Goal: Transaction & Acquisition: Purchase product/service

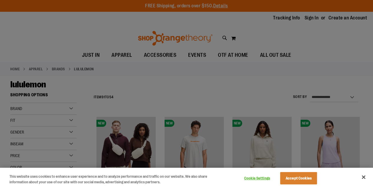
click at [142, 93] on div at bounding box center [186, 94] width 373 height 188
click at [365, 178] on button "Close" at bounding box center [363, 177] width 13 height 13
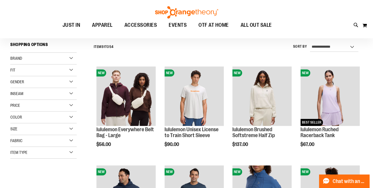
scroll to position [59, 0]
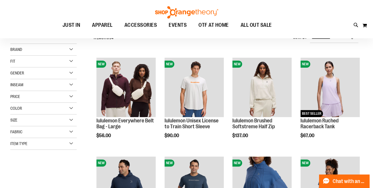
click at [64, 121] on div "Size" at bounding box center [43, 121] width 66 height 12
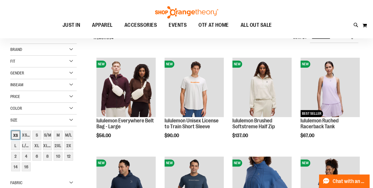
click at [14, 136] on div "XS" at bounding box center [15, 135] width 9 height 9
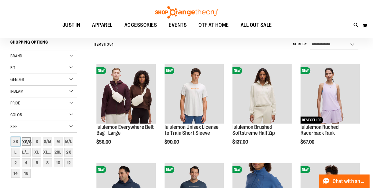
scroll to position [52, 0]
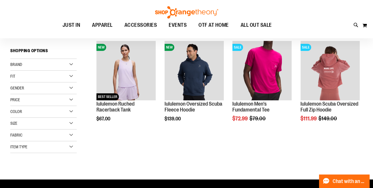
scroll to position [81, 0]
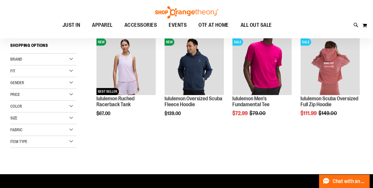
click at [45, 114] on div "Size" at bounding box center [43, 119] width 66 height 12
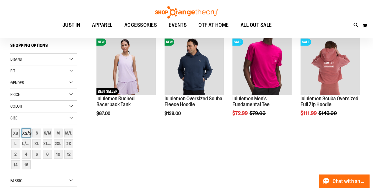
click at [27, 133] on div "XS/S" at bounding box center [26, 133] width 9 height 9
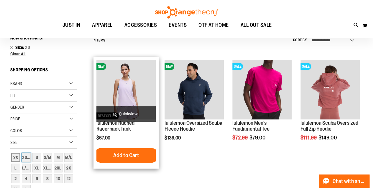
scroll to position [52, 0]
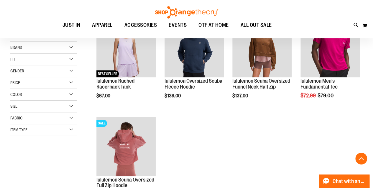
scroll to position [52, 0]
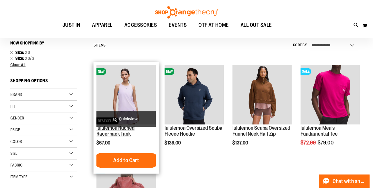
click at [130, 130] on link "lululemon Ruched Racerback Tank" at bounding box center [115, 131] width 38 height 12
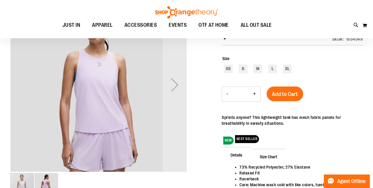
scroll to position [29, 0]
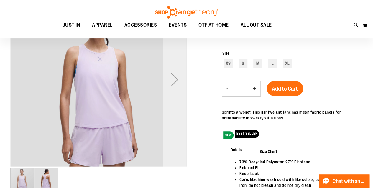
click at [179, 82] on div "Next" at bounding box center [175, 80] width 24 height 24
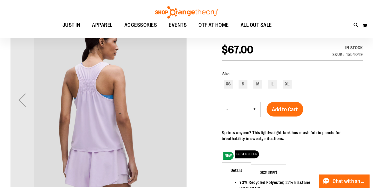
scroll to position [0, 0]
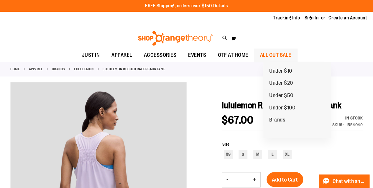
click at [288, 56] on span "ALL OUT SALE" at bounding box center [275, 55] width 31 height 13
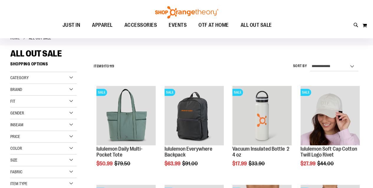
scroll to position [59, 0]
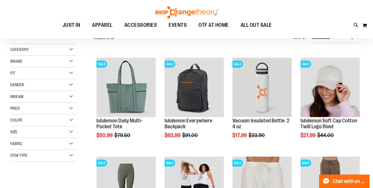
click at [24, 84] on span "Gender" at bounding box center [17, 85] width 14 height 5
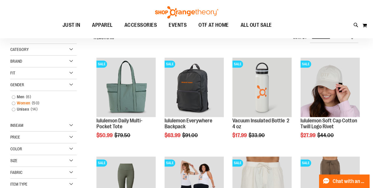
click at [15, 103] on link "Women 50 items" at bounding box center [41, 103] width 64 height 6
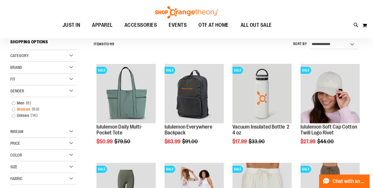
scroll to position [52, 0]
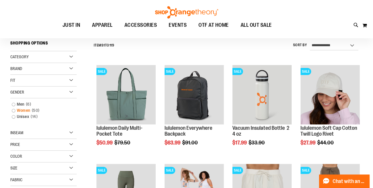
click at [13, 111] on link "Women 50 items" at bounding box center [41, 111] width 64 height 6
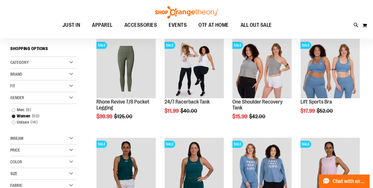
scroll to position [170, 0]
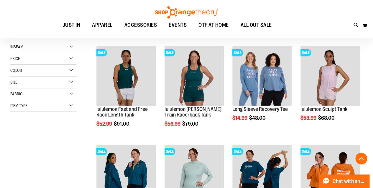
click at [29, 84] on div "Size" at bounding box center [43, 83] width 66 height 12
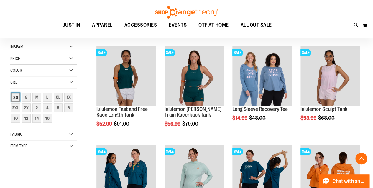
click at [14, 97] on div "XS" at bounding box center [15, 97] width 9 height 9
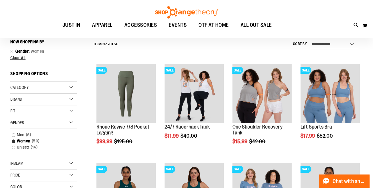
scroll to position [52, 0]
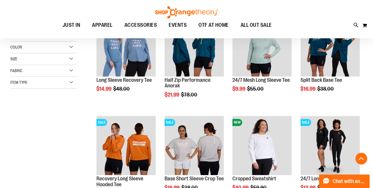
scroll to position [199, 0]
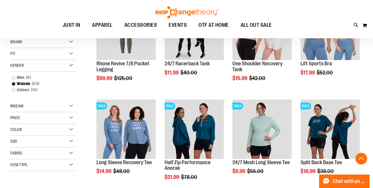
scroll to position [111, 0]
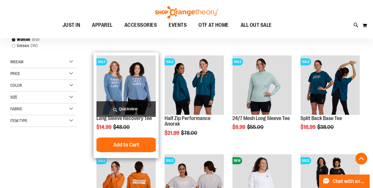
scroll to position [170, 0]
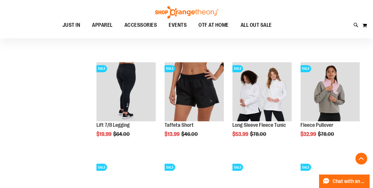
scroll to position [465, 0]
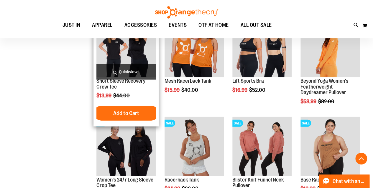
scroll to position [642, 0]
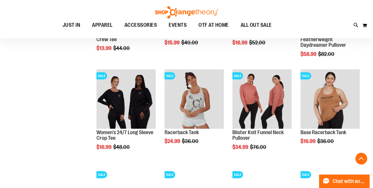
drag, startPoint x: 127, startPoint y: 98, endPoint x: 60, endPoint y: 81, distance: 69.8
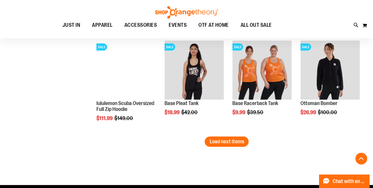
scroll to position [878, 0]
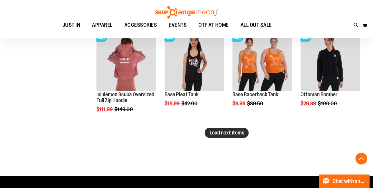
click at [240, 131] on span "Load next items" at bounding box center [226, 133] width 35 height 6
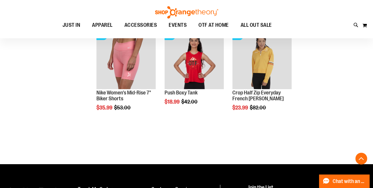
scroll to position [907, 0]
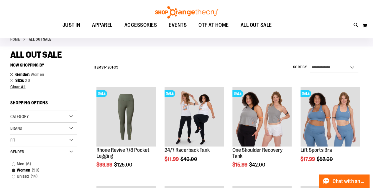
click at [11, 73] on link "Remove This Item" at bounding box center [12, 74] width 4 height 6
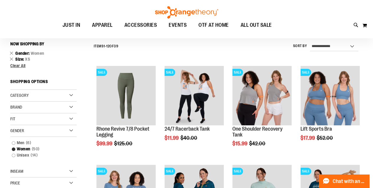
scroll to position [52, 0]
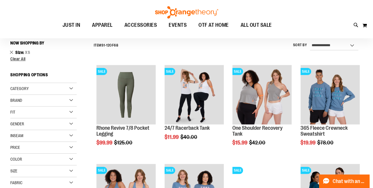
click at [12, 53] on link "Remove This Item" at bounding box center [12, 52] width 4 height 6
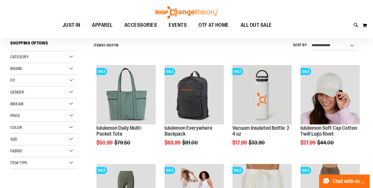
click at [51, 56] on div "Category" at bounding box center [43, 57] width 66 height 12
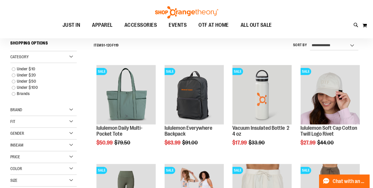
click at [44, 58] on div "Category" at bounding box center [43, 57] width 66 height 12
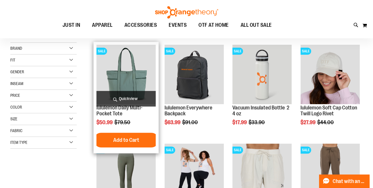
scroll to position [81, 0]
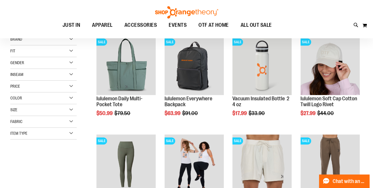
click at [45, 62] on div "Gender" at bounding box center [43, 63] width 66 height 12
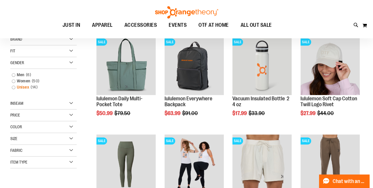
click at [11, 88] on link "Unisex 14 items" at bounding box center [41, 87] width 64 height 6
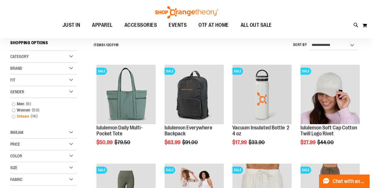
scroll to position [52, 0]
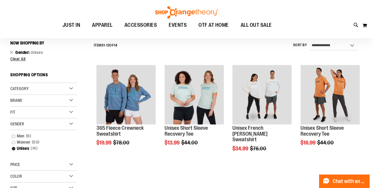
click at [14, 115] on div "Fit" at bounding box center [43, 113] width 66 height 12
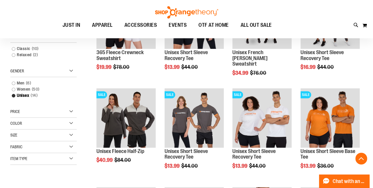
scroll to position [118, 0]
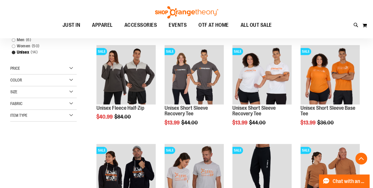
scroll to position [206, 0]
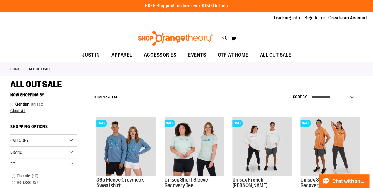
click at [11, 104] on link "Remove This Item" at bounding box center [12, 104] width 4 height 6
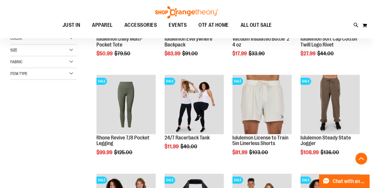
scroll to position [149, 0]
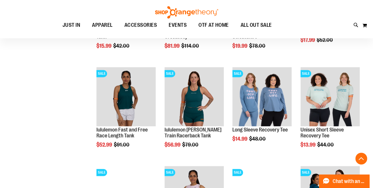
scroll to position [355, 0]
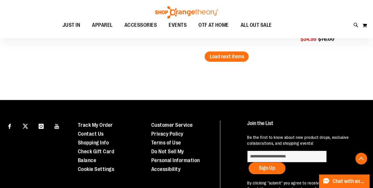
scroll to position [945, 0]
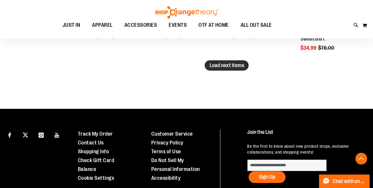
click at [229, 67] on span "Load next items" at bounding box center [226, 66] width 35 height 6
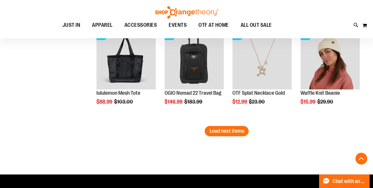
scroll to position [1211, 0]
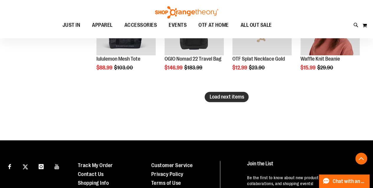
click at [235, 100] on button "Load next items" at bounding box center [227, 97] width 44 height 10
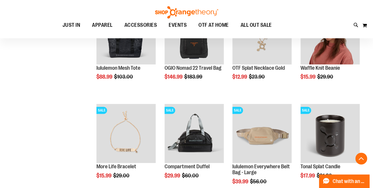
scroll to position [1211, 0]
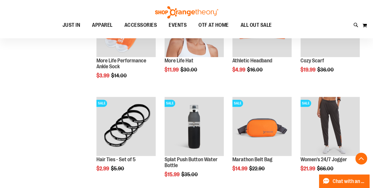
scroll to position [1447, 0]
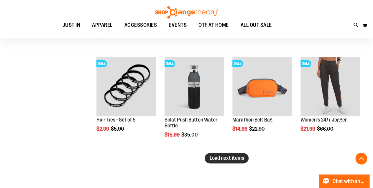
click at [217, 161] on span "Load next items" at bounding box center [226, 158] width 35 height 6
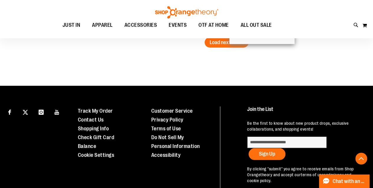
scroll to position [1830, 0]
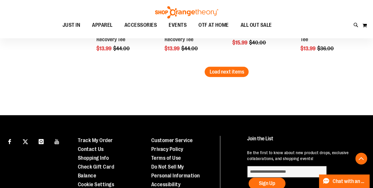
drag, startPoint x: 214, startPoint y: 70, endPoint x: 254, endPoint y: 73, distance: 40.2
click at [242, 73] on span "Load next items" at bounding box center [226, 72] width 35 height 6
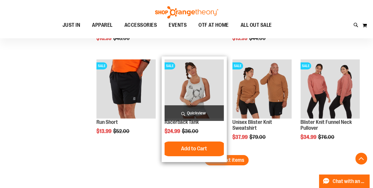
scroll to position [2037, 0]
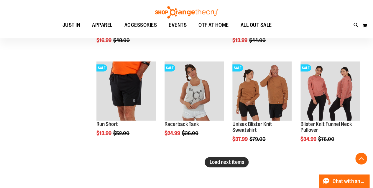
click at [230, 161] on span "Load next items" at bounding box center [226, 163] width 35 height 6
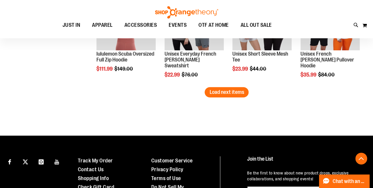
scroll to position [2332, 0]
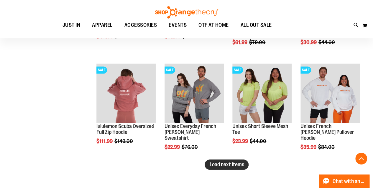
click at [236, 164] on span "Load next items" at bounding box center [226, 165] width 35 height 6
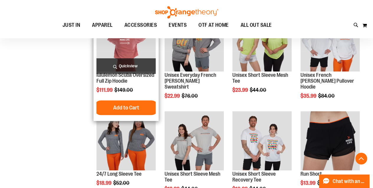
scroll to position [2450, 0]
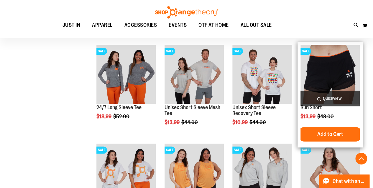
drag, startPoint x: 330, startPoint y: 63, endPoint x: 314, endPoint y: 64, distance: 16.2
click at [314, 64] on img "product" at bounding box center [330, 74] width 59 height 59
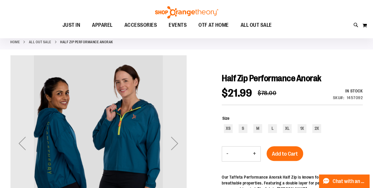
scroll to position [59, 0]
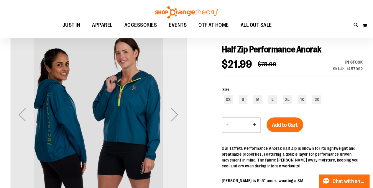
click at [180, 118] on div "Next" at bounding box center [175, 115] width 24 height 24
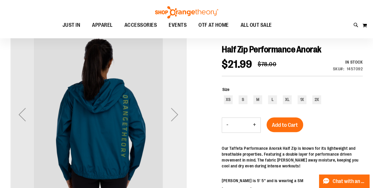
click at [179, 117] on div "Next" at bounding box center [175, 115] width 24 height 24
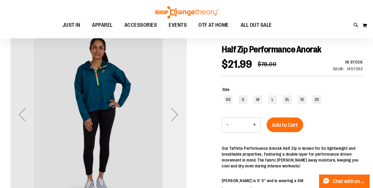
click at [179, 113] on div "Next" at bounding box center [175, 115] width 24 height 24
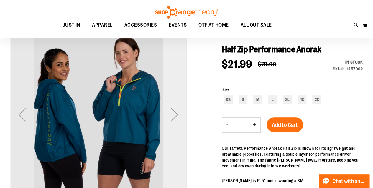
click at [180, 112] on div "Next" at bounding box center [175, 115] width 24 height 24
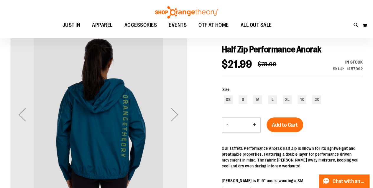
click at [180, 112] on div "Next" at bounding box center [175, 115] width 24 height 24
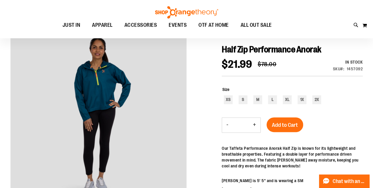
scroll to position [67, 0]
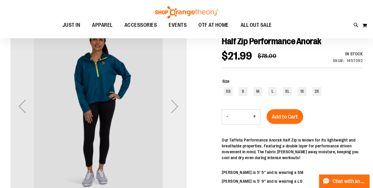
click at [177, 102] on div "Next" at bounding box center [175, 107] width 24 height 24
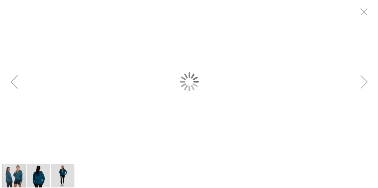
scroll to position [0, 0]
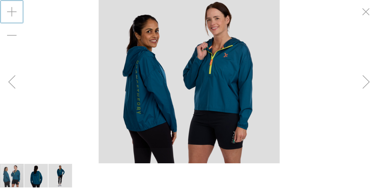
click at [19, 10] on div "Zoom in" at bounding box center [12, 12] width 24 height 24
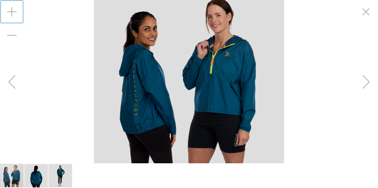
click at [19, 10] on div "Zoom in" at bounding box center [12, 12] width 24 height 24
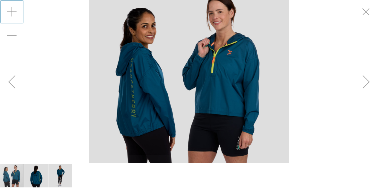
click at [365, 80] on div "Next" at bounding box center [366, 82] width 24 height 24
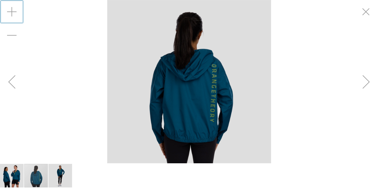
click at [365, 80] on div "Next" at bounding box center [366, 82] width 24 height 24
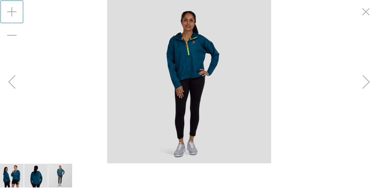
click at [365, 80] on div "Next" at bounding box center [366, 82] width 24 height 24
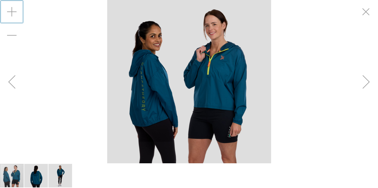
click at [365, 80] on div "Next" at bounding box center [366, 82] width 24 height 24
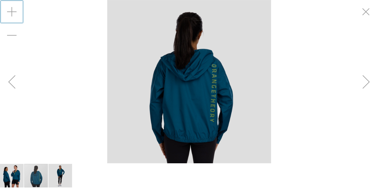
click at [362, 78] on div "Next" at bounding box center [366, 82] width 24 height 24
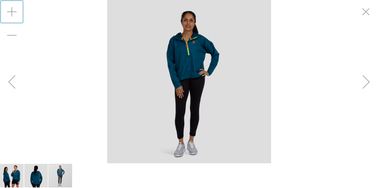
click at [205, 43] on img "carousel" at bounding box center [189, 82] width 164 height 164
click at [35, 173] on img "image 2 of 3" at bounding box center [36, 176] width 24 height 24
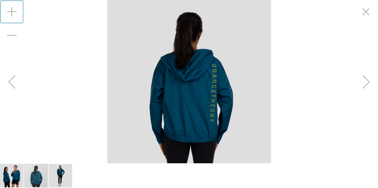
click at [14, 176] on img "image 1 of 3" at bounding box center [12, 176] width 24 height 24
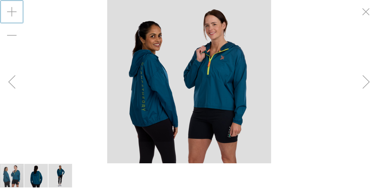
click at [61, 176] on img "image 3 of 3" at bounding box center [60, 176] width 24 height 24
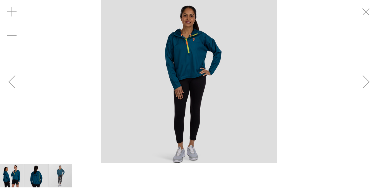
click at [38, 170] on img "image 2 of 3" at bounding box center [36, 176] width 24 height 24
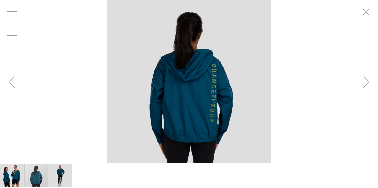
click at [56, 173] on img "image 3 of 3" at bounding box center [60, 176] width 24 height 24
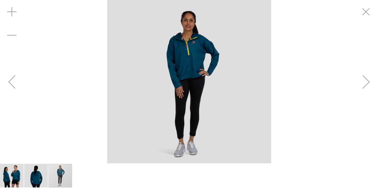
click at [11, 180] on img "image 1 of 3" at bounding box center [12, 176] width 24 height 24
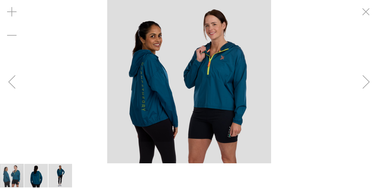
click at [26, 179] on img "image 2 of 3" at bounding box center [36, 176] width 24 height 24
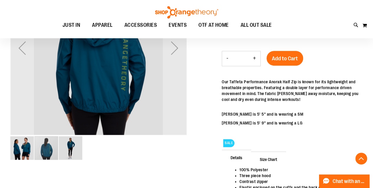
scroll to position [118, 0]
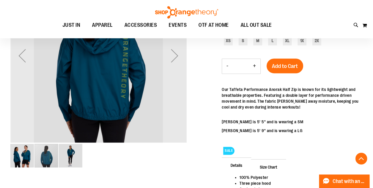
click at [73, 150] on img "image 3 of 3" at bounding box center [71, 156] width 24 height 24
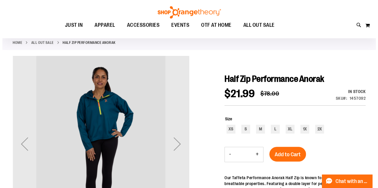
scroll to position [0, 0]
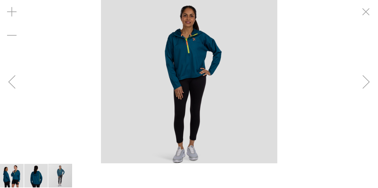
click at [192, 47] on img "carousel" at bounding box center [189, 82] width 176 height 176
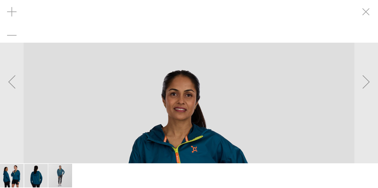
drag, startPoint x: 188, startPoint y: 26, endPoint x: 182, endPoint y: 91, distance: 64.9
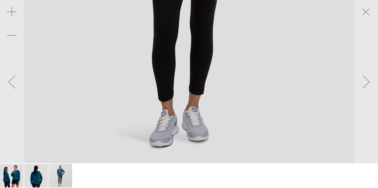
drag, startPoint x: 183, startPoint y: 112, endPoint x: 189, endPoint y: 77, distance: 35.3
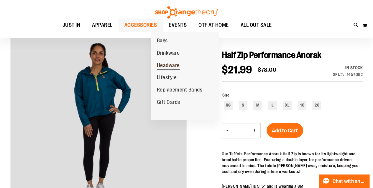
scroll to position [59, 0]
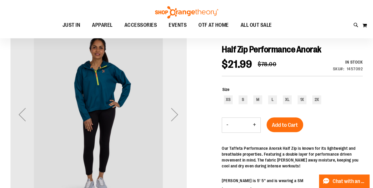
click at [179, 117] on div "Next" at bounding box center [175, 115] width 24 height 24
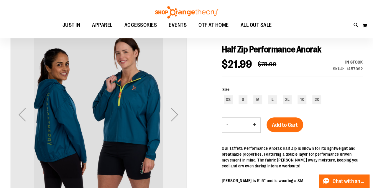
click at [179, 117] on div "Next" at bounding box center [175, 115] width 24 height 24
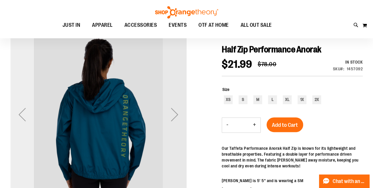
click at [22, 111] on div "Previous" at bounding box center [22, 115] width 24 height 24
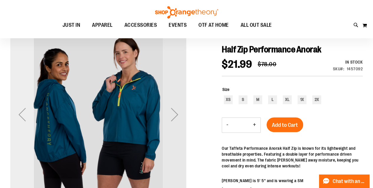
click at [22, 111] on div "Previous" at bounding box center [22, 115] width 24 height 24
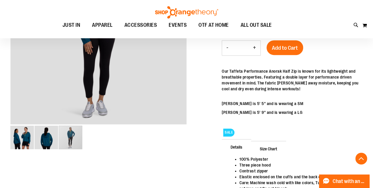
scroll to position [88, 0]
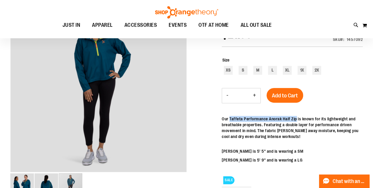
drag, startPoint x: 229, startPoint y: 119, endPoint x: 294, endPoint y: 120, distance: 65.5
click at [294, 120] on p "Our Taffeta Performance Anorak Half Zip is known for its lightweight and breath…" at bounding box center [292, 128] width 141 height 24
drag, startPoint x: 294, startPoint y: 120, endPoint x: 260, endPoint y: 53, distance: 74.7
click at [260, 53] on div "Size XS S M L XL 1X 2X" at bounding box center [292, 66] width 141 height 31
click at [268, 132] on p "Our Taffeta Performance Anorak Half Zip is known for its lightweight and breath…" at bounding box center [292, 128] width 141 height 24
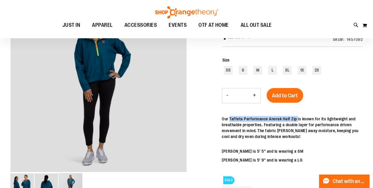
drag, startPoint x: 229, startPoint y: 119, endPoint x: 296, endPoint y: 122, distance: 67.3
click at [296, 122] on p "Our Taffeta Performance Anorak Half Zip is known for its lightweight and breath…" at bounding box center [292, 128] width 141 height 24
copy p "Taffeta Performance Anorak Half Zip"
click at [231, 69] on div "XS" at bounding box center [228, 70] width 9 height 9
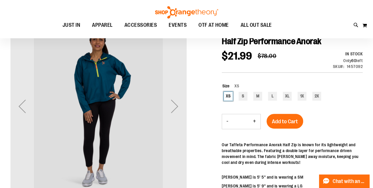
scroll to position [59, 0]
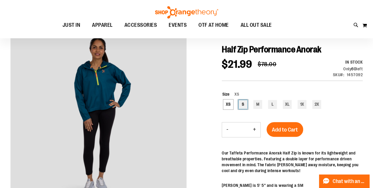
click at [242, 108] on div "S" at bounding box center [243, 104] width 9 height 9
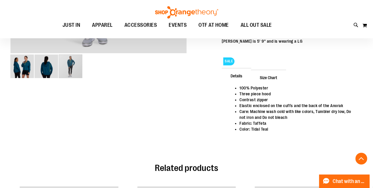
scroll to position [206, 0]
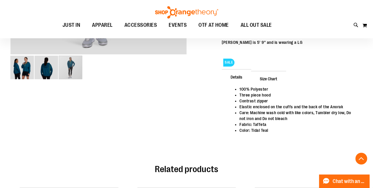
click at [271, 81] on span "Size Chart" at bounding box center [268, 78] width 35 height 15
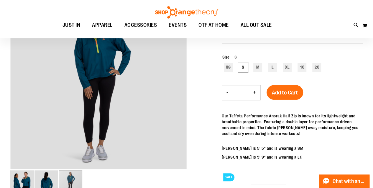
scroll to position [59, 0]
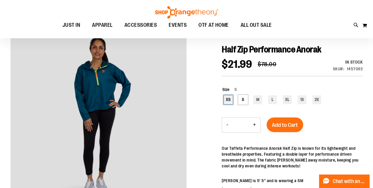
click at [230, 101] on div "XS" at bounding box center [228, 100] width 9 height 9
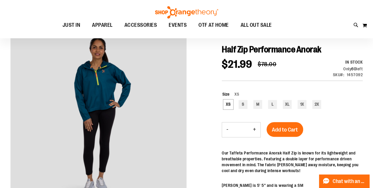
click at [238, 101] on div "XS S M L XL 1X 2X" at bounding box center [292, 105] width 140 height 10
click at [242, 103] on div "S" at bounding box center [243, 104] width 9 height 9
type input "***"
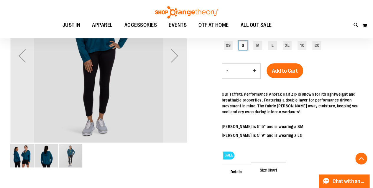
click at [46, 152] on img "image 2 of 3" at bounding box center [47, 156] width 24 height 24
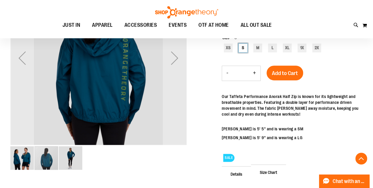
scroll to position [118, 0]
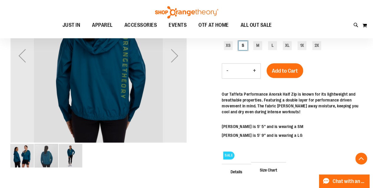
click at [61, 168] on div "image 3 of 3" at bounding box center [71, 156] width 24 height 25
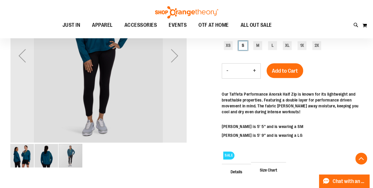
click at [69, 164] on div "carousel" at bounding box center [71, 156] width 24 height 24
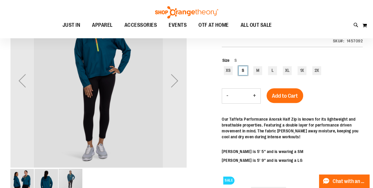
scroll to position [59, 0]
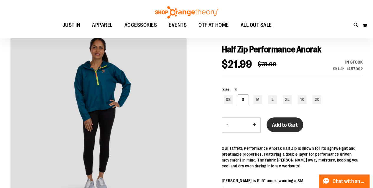
click at [297, 128] on span "Add to Cart" at bounding box center [285, 125] width 26 height 6
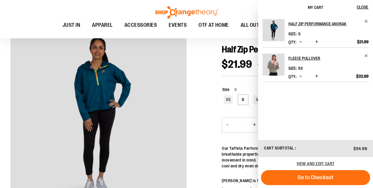
click at [192, 9] on img at bounding box center [186, 12] width 65 height 12
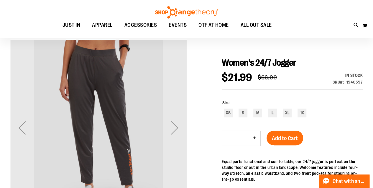
scroll to position [59, 0]
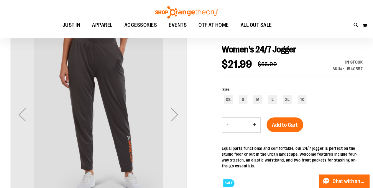
click at [179, 125] on div "Next" at bounding box center [175, 115] width 24 height 24
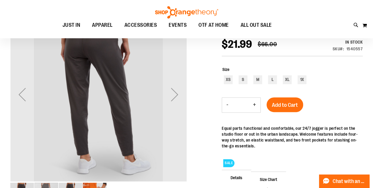
scroll to position [88, 0]
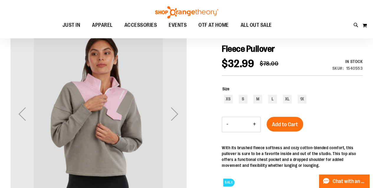
scroll to position [59, 0]
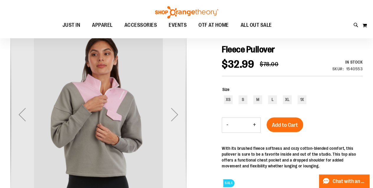
click at [177, 114] on div "Next" at bounding box center [175, 115] width 24 height 24
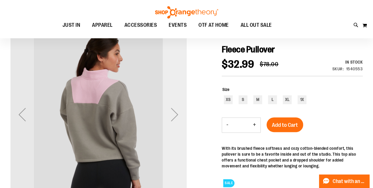
click at [177, 114] on div "Next" at bounding box center [175, 115] width 24 height 24
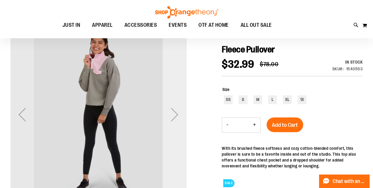
click at [177, 114] on div "Next" at bounding box center [175, 115] width 24 height 24
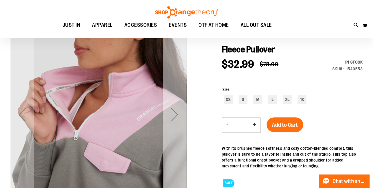
click at [177, 114] on div "Next" at bounding box center [175, 115] width 24 height 24
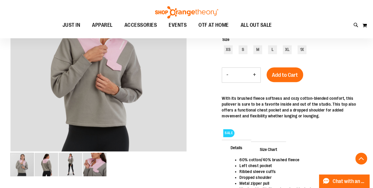
scroll to position [118, 0]
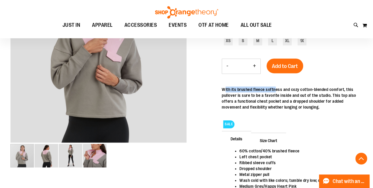
drag, startPoint x: 224, startPoint y: 90, endPoint x: 276, endPoint y: 90, distance: 51.3
click at [276, 90] on div "With its brushed fleece softness and cozy cotton-blended comfort, this pullover…" at bounding box center [292, 99] width 141 height 24
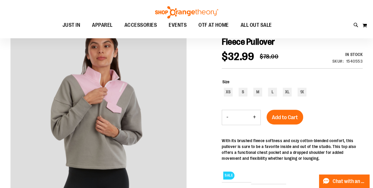
scroll to position [59, 0]
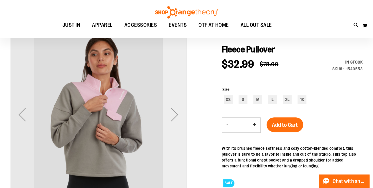
click at [179, 118] on div "Next" at bounding box center [175, 115] width 24 height 24
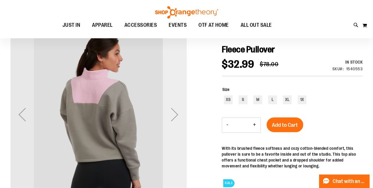
click at [178, 117] on div "Next" at bounding box center [175, 115] width 24 height 24
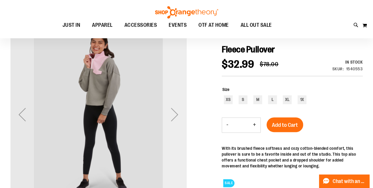
click at [176, 115] on div "Next" at bounding box center [175, 115] width 24 height 24
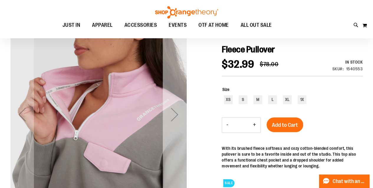
click at [176, 114] on div "Next" at bounding box center [175, 115] width 24 height 24
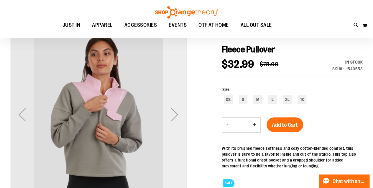
click at [176, 114] on div "Next" at bounding box center [175, 115] width 24 height 24
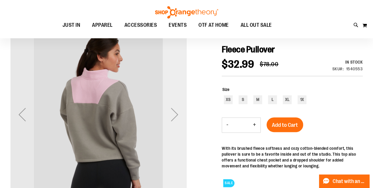
click at [176, 114] on div "Next" at bounding box center [175, 115] width 24 height 24
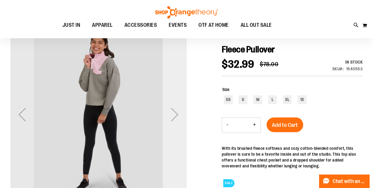
click at [176, 114] on div "Next" at bounding box center [175, 115] width 24 height 24
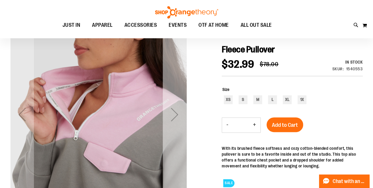
click at [176, 114] on div "Next" at bounding box center [175, 115] width 24 height 24
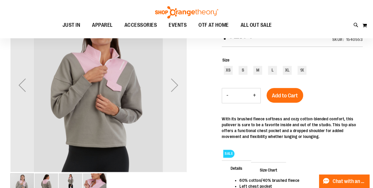
scroll to position [147, 0]
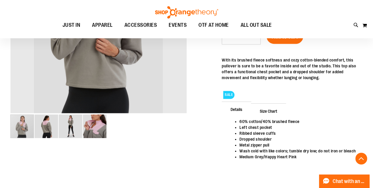
click at [46, 128] on img "image 2 of 4" at bounding box center [47, 127] width 24 height 24
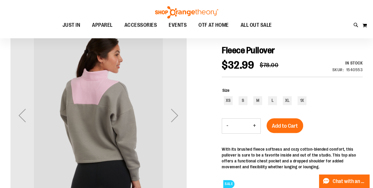
scroll to position [59, 0]
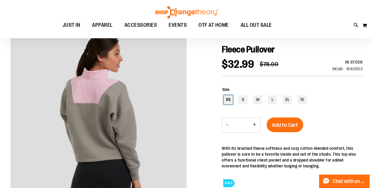
click at [227, 99] on div "XS" at bounding box center [228, 100] width 9 height 9
type input "***"
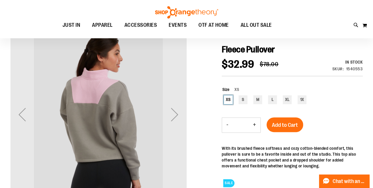
scroll to position [88, 0]
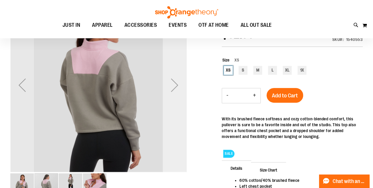
click at [172, 86] on div "Next" at bounding box center [175, 85] width 24 height 24
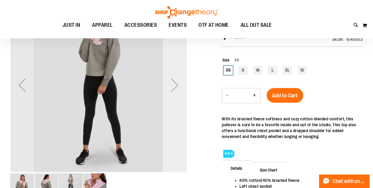
click at [172, 86] on div "Next" at bounding box center [175, 85] width 24 height 24
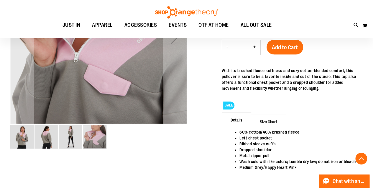
scroll to position [118, 0]
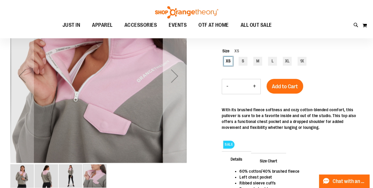
drag, startPoint x: 166, startPoint y: 92, endPoint x: 163, endPoint y: 92, distance: 3.0
click at [166, 88] on div "Next" at bounding box center [175, 76] width 24 height 24
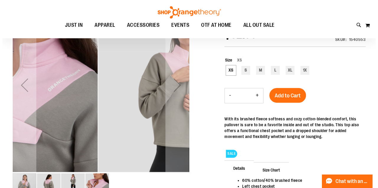
scroll to position [0, 0]
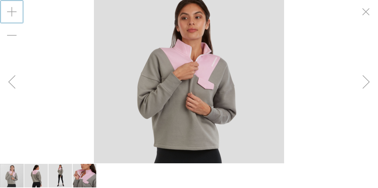
drag, startPoint x: 14, startPoint y: 4, endPoint x: 12, endPoint y: 10, distance: 6.0
click at [13, 6] on div "Zoom in" at bounding box center [12, 12] width 24 height 24
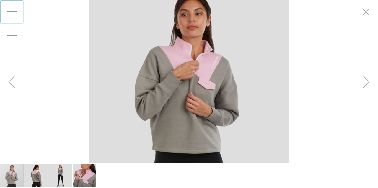
click at [12, 12] on div "Zoom in" at bounding box center [12, 12] width 24 height 24
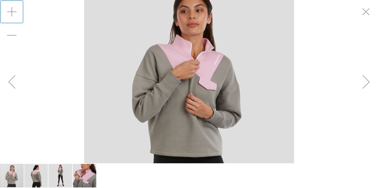
click at [12, 12] on div "Zoom in" at bounding box center [12, 12] width 24 height 24
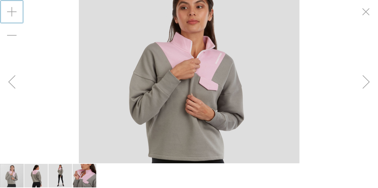
click at [245, 146] on img "carousel" at bounding box center [189, 82] width 220 height 220
click at [365, 81] on div "Next" at bounding box center [366, 82] width 24 height 24
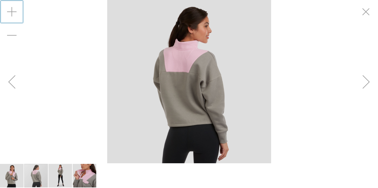
click at [365, 81] on div "Next" at bounding box center [366, 82] width 24 height 24
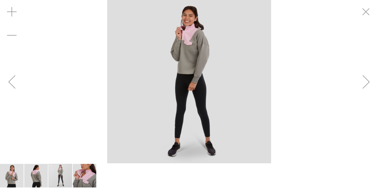
click at [368, 85] on div "Next" at bounding box center [366, 82] width 24 height 24
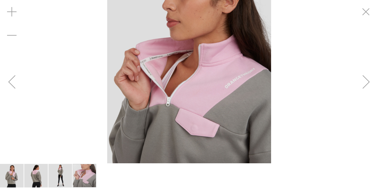
click at [182, 99] on img "carousel" at bounding box center [189, 82] width 164 height 164
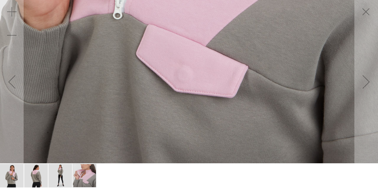
drag, startPoint x: 247, startPoint y: 117, endPoint x: 209, endPoint y: 9, distance: 114.8
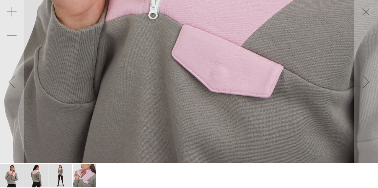
drag, startPoint x: 181, startPoint y: 96, endPoint x: 258, endPoint y: 85, distance: 78.3
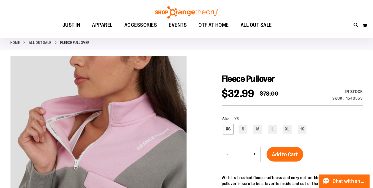
scroll to position [177, 0]
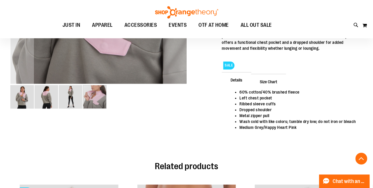
click at [41, 101] on img "image 2 of 4" at bounding box center [47, 97] width 24 height 24
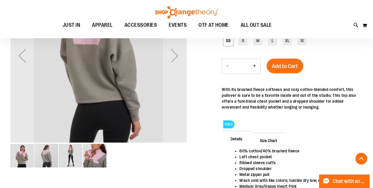
click at [72, 162] on img "image 3 of 4" at bounding box center [71, 156] width 24 height 24
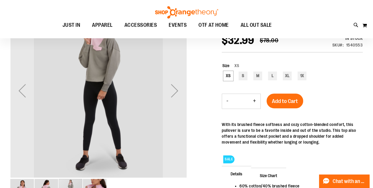
scroll to position [88, 0]
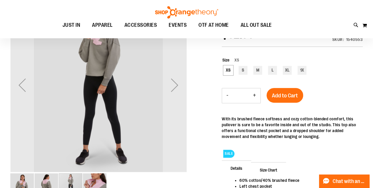
click at [98, 177] on img "image 4 of 4" at bounding box center [95, 186] width 24 height 24
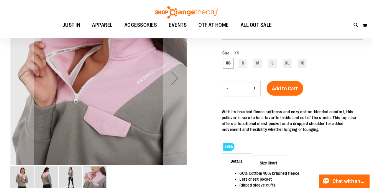
scroll to position [147, 0]
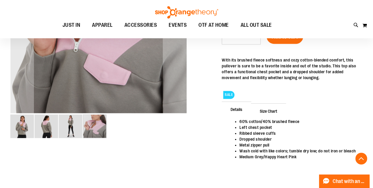
click at [45, 136] on img "image 2 of 4" at bounding box center [47, 127] width 24 height 24
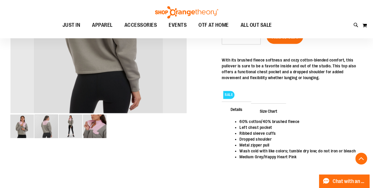
click at [39, 131] on div "carousel" at bounding box center [47, 127] width 24 height 24
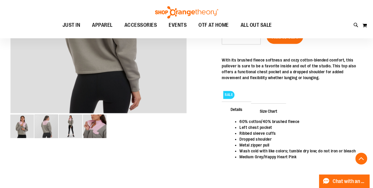
scroll to position [118, 0]
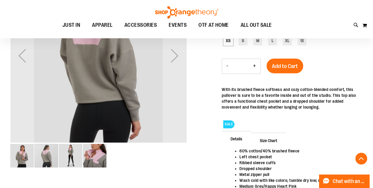
click at [39, 155] on div "carousel" at bounding box center [47, 156] width 24 height 24
click at [53, 157] on div "carousel" at bounding box center [47, 156] width 24 height 24
click at [78, 157] on img "image 3 of 4" at bounding box center [71, 156] width 24 height 24
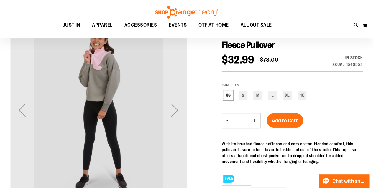
scroll to position [88, 0]
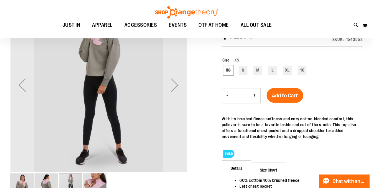
click at [14, 184] on img "image 1 of 4" at bounding box center [22, 186] width 24 height 24
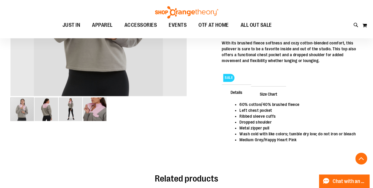
scroll to position [147, 0]
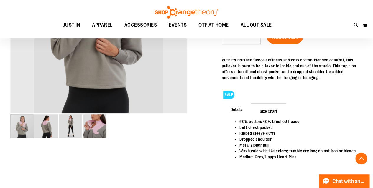
click at [94, 125] on img "image 4 of 4" at bounding box center [95, 127] width 24 height 24
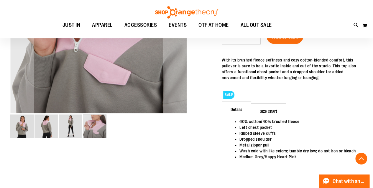
scroll to position [88, 0]
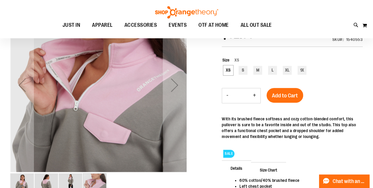
click at [78, 181] on img "image 3 of 4" at bounding box center [71, 186] width 24 height 24
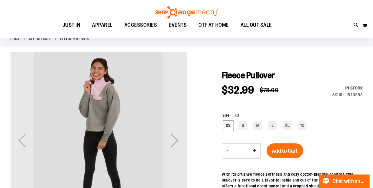
scroll to position [59, 0]
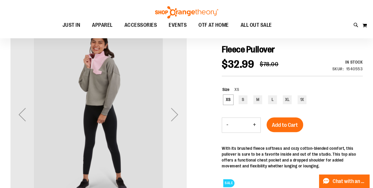
click at [177, 118] on div "Next" at bounding box center [175, 115] width 24 height 24
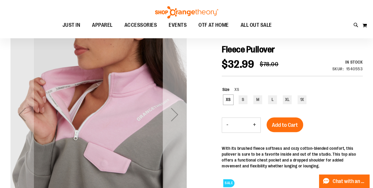
click at [177, 118] on div "Next" at bounding box center [175, 115] width 24 height 24
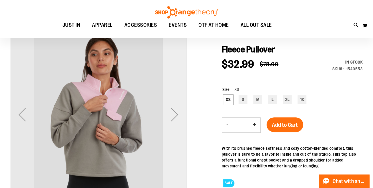
click at [173, 117] on div "Next" at bounding box center [175, 115] width 24 height 24
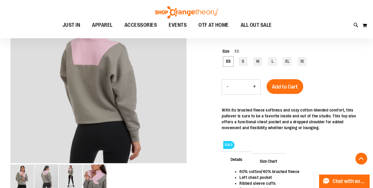
scroll to position [88, 0]
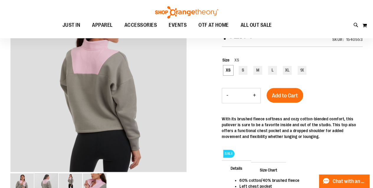
click at [236, 168] on span "Details" at bounding box center [236, 168] width 29 height 15
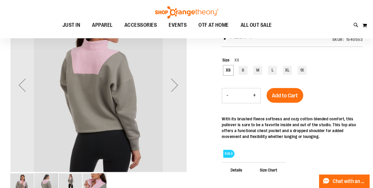
click at [48, 184] on div "carousel" at bounding box center [47, 186] width 24 height 24
click at [181, 73] on div "Next" at bounding box center [175, 85] width 24 height 176
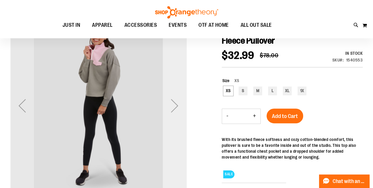
scroll to position [59, 0]
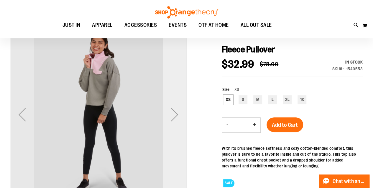
click at [171, 115] on div "Next" at bounding box center [175, 115] width 24 height 24
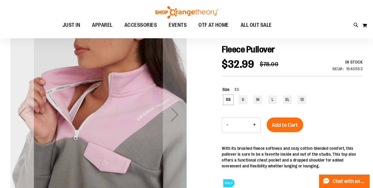
click at [20, 121] on div "Previous" at bounding box center [22, 115] width 24 height 24
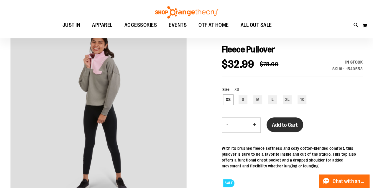
click at [276, 126] on span "Add to Cart" at bounding box center [285, 125] width 26 height 6
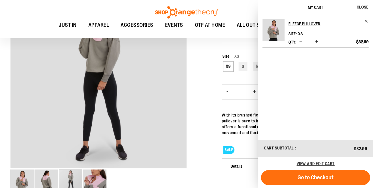
scroll to position [147, 0]
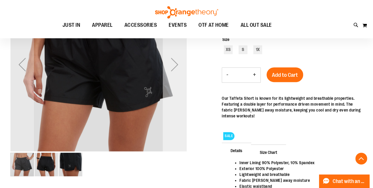
scroll to position [118, 0]
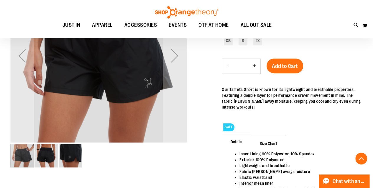
click at [48, 154] on img "image 2 of 3" at bounding box center [47, 156] width 24 height 24
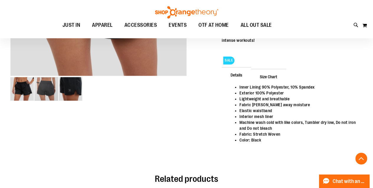
scroll to position [177, 0]
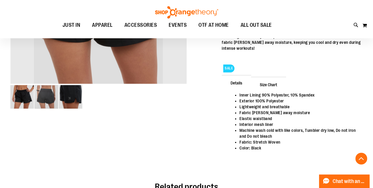
click at [45, 99] on div "carousel" at bounding box center [47, 97] width 24 height 24
click at [67, 99] on img "image 3 of 3" at bounding box center [71, 97] width 24 height 24
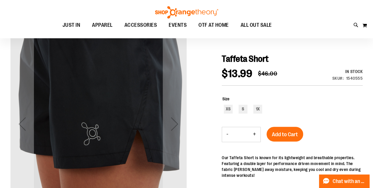
scroll to position [59, 0]
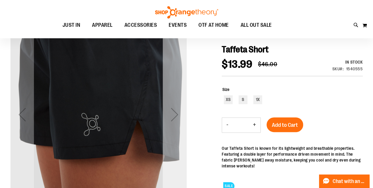
click at [176, 116] on div "Next" at bounding box center [175, 115] width 24 height 24
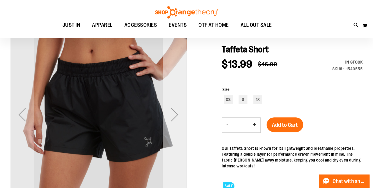
click at [176, 116] on div "Next" at bounding box center [175, 115] width 24 height 24
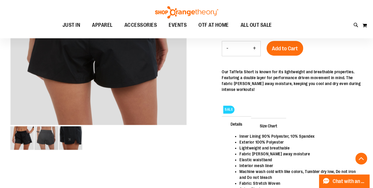
scroll to position [144, 0]
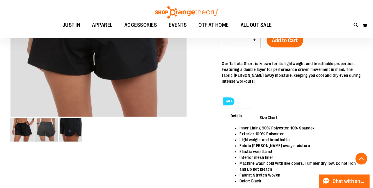
click at [234, 117] on span "Details" at bounding box center [236, 115] width 29 height 15
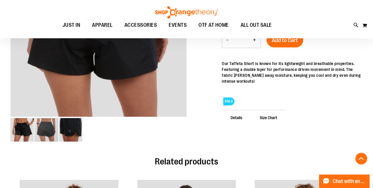
click at [234, 117] on span "Details" at bounding box center [236, 117] width 29 height 15
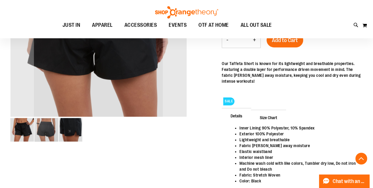
click at [57, 138] on div "carousel" at bounding box center [47, 130] width 24 height 24
click at [45, 135] on div "carousel" at bounding box center [47, 130] width 24 height 24
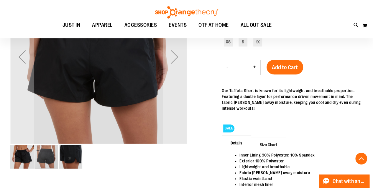
scroll to position [173, 0]
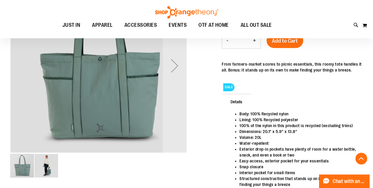
scroll to position [88, 0]
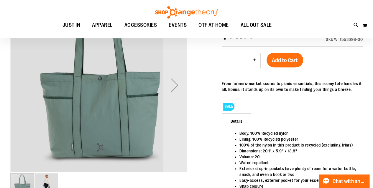
drag, startPoint x: 43, startPoint y: 186, endPoint x: 42, endPoint y: 183, distance: 3.3
click at [42, 184] on img "image 2 of 2" at bounding box center [47, 186] width 24 height 24
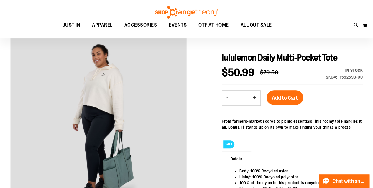
scroll to position [29, 0]
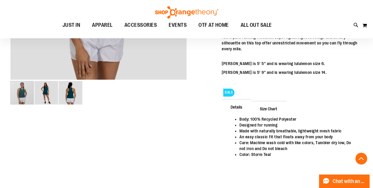
scroll to position [206, 0]
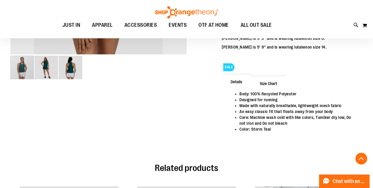
click at [37, 69] on img "image 2 of 3" at bounding box center [47, 68] width 24 height 24
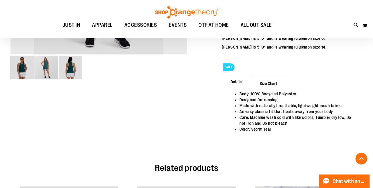
click at [53, 69] on div "carousel" at bounding box center [46, 67] width 72 height 25
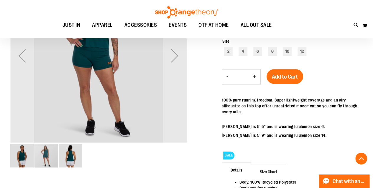
click at [72, 157] on img "image 3 of 3" at bounding box center [71, 156] width 24 height 24
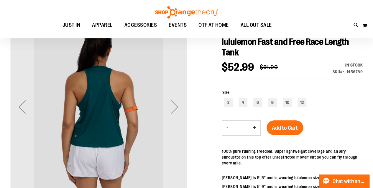
scroll to position [88, 0]
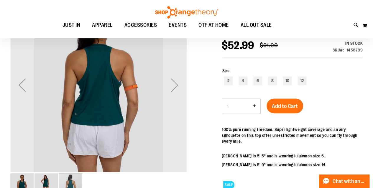
click at [29, 182] on img "image 1 of 3" at bounding box center [22, 186] width 24 height 24
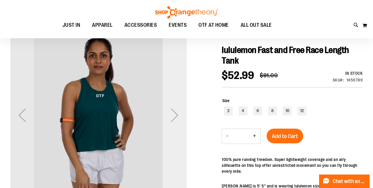
scroll to position [29, 0]
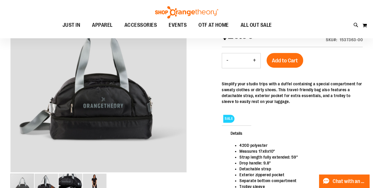
scroll to position [59, 0]
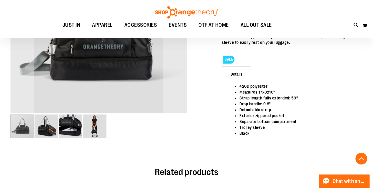
click at [40, 128] on img "image 2 of 4" at bounding box center [47, 127] width 24 height 24
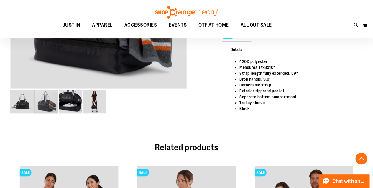
scroll to position [88, 0]
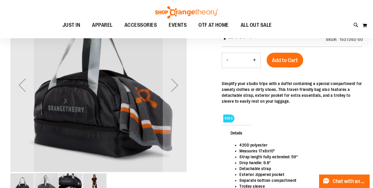
click at [72, 183] on img "image 3 of 4" at bounding box center [71, 186] width 24 height 24
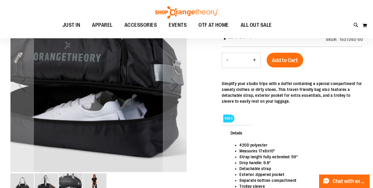
click at [98, 180] on img "image 4 of 4" at bounding box center [95, 186] width 24 height 24
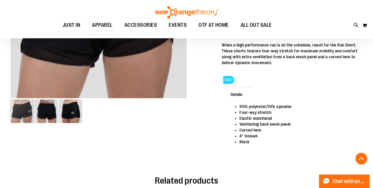
scroll to position [88, 0]
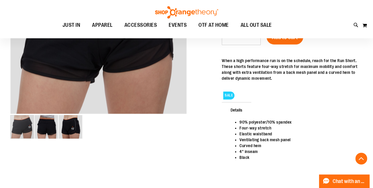
scroll to position [147, 0]
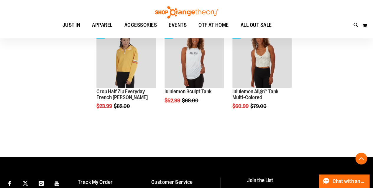
scroll to position [432, 0]
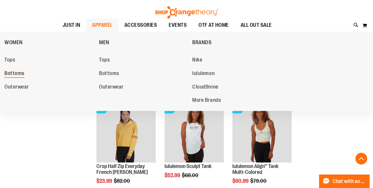
click at [18, 71] on span "Bottoms" at bounding box center [14, 74] width 20 height 7
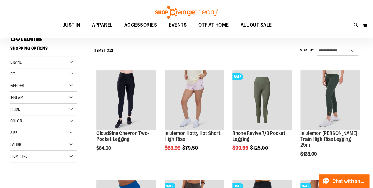
scroll to position [59, 0]
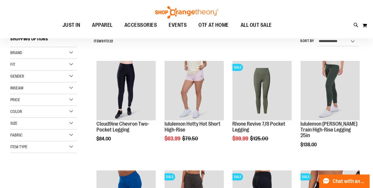
click at [51, 149] on div "Item Type" at bounding box center [43, 148] width 66 height 12
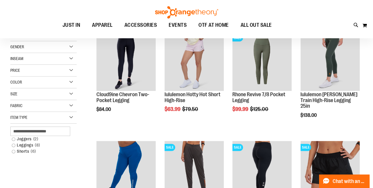
click at [17, 154] on li "Shorts 6 items" at bounding box center [42, 154] width 64 height 11
click at [17, 150] on link "Shorts 6 items" at bounding box center [41, 152] width 64 height 6
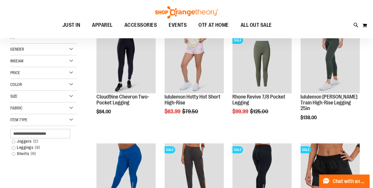
scroll to position [114, 0]
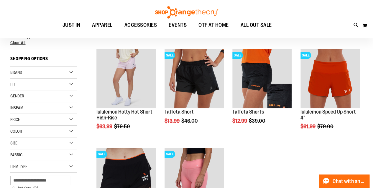
scroll to position [25, 0]
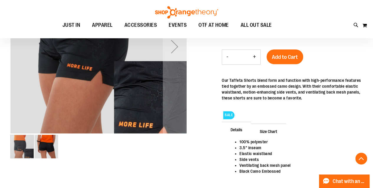
scroll to position [118, 0]
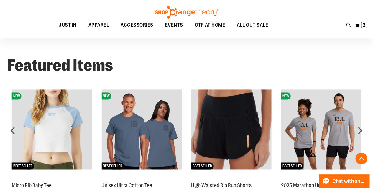
scroll to position [413, 0]
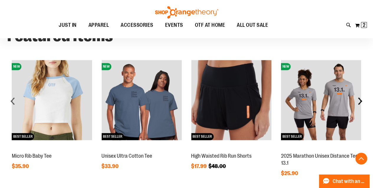
click at [361, 103] on div "next" at bounding box center [360, 101] width 12 height 12
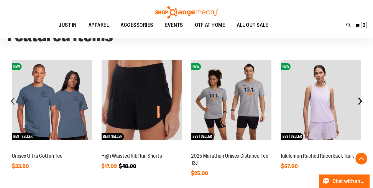
click at [361, 103] on div "next" at bounding box center [360, 101] width 12 height 12
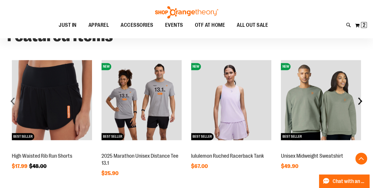
click at [361, 103] on div "next" at bounding box center [360, 101] width 12 height 12
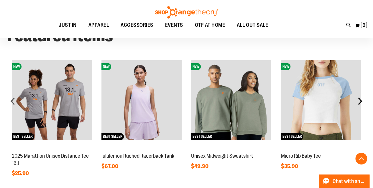
click at [361, 103] on div "next" at bounding box center [360, 101] width 12 height 12
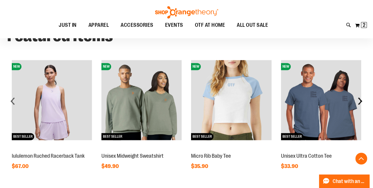
click at [361, 103] on div "next" at bounding box center [360, 101] width 12 height 12
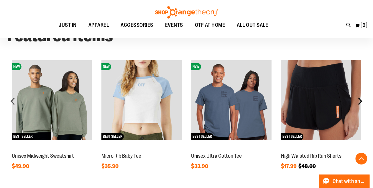
click at [361, 103] on div "next" at bounding box center [360, 101] width 12 height 12
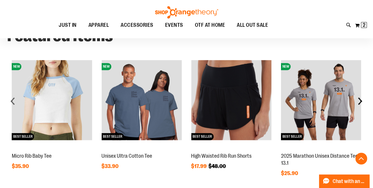
click at [361, 103] on div "next" at bounding box center [360, 101] width 12 height 12
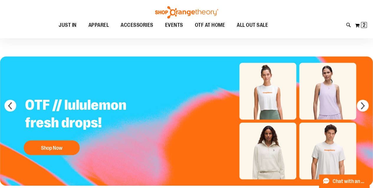
scroll to position [0, 0]
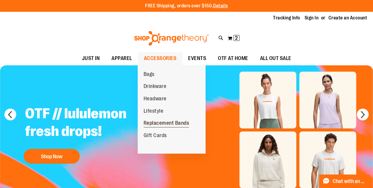
click at [164, 124] on span "Replacement Bands" at bounding box center [167, 123] width 46 height 7
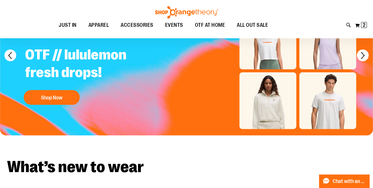
scroll to position [83, 0]
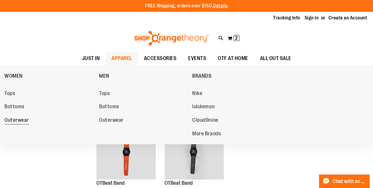
click at [12, 122] on span "Outerwear" at bounding box center [16, 120] width 24 height 7
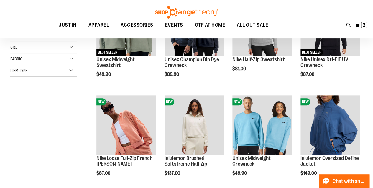
scroll to position [206, 0]
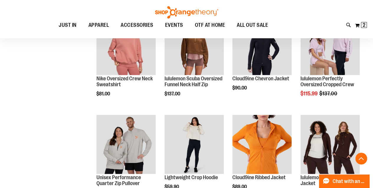
scroll to position [368, 0]
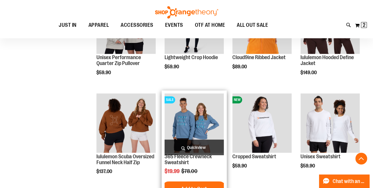
scroll to position [456, 0]
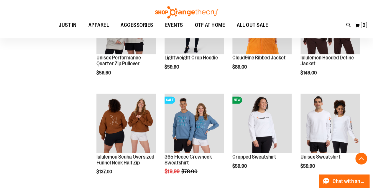
click at [47, 88] on div "**********" at bounding box center [186, 46] width 353 height 951
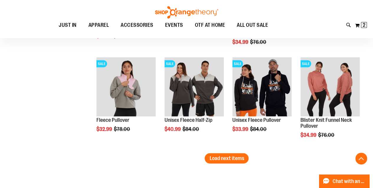
scroll to position [781, 0]
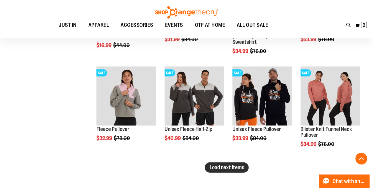
click at [231, 165] on span "Load next items" at bounding box center [226, 168] width 35 height 6
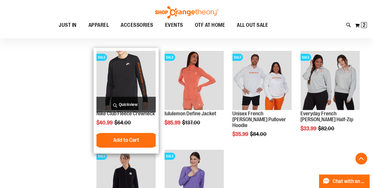
scroll to position [869, 0]
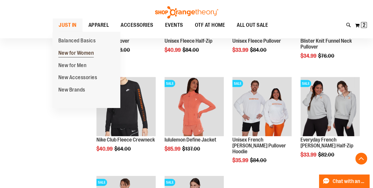
click at [81, 54] on span "New for Women" at bounding box center [76, 53] width 36 height 7
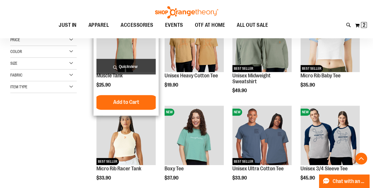
scroll to position [147, 0]
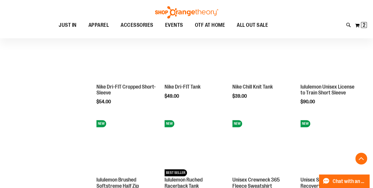
scroll to position [383, 0]
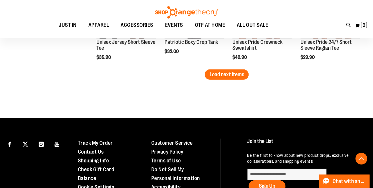
scroll to position [855, 0]
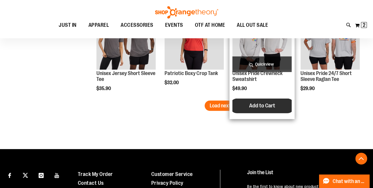
click at [250, 103] on span "Add to Cart" at bounding box center [262, 106] width 26 height 6
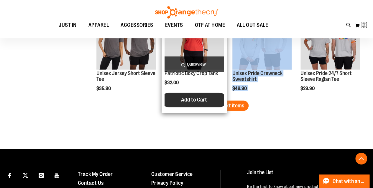
drag, startPoint x: 250, startPoint y: 103, endPoint x: 212, endPoint y: 100, distance: 37.9
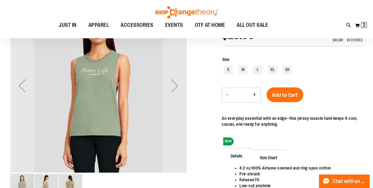
scroll to position [88, 0]
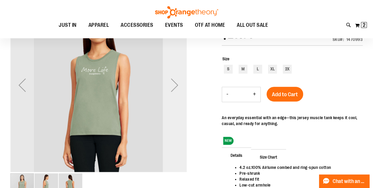
click at [178, 90] on div "Next" at bounding box center [175, 85] width 24 height 24
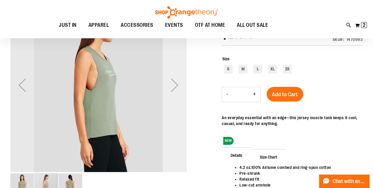
click at [178, 90] on div "Next" at bounding box center [175, 85] width 24 height 24
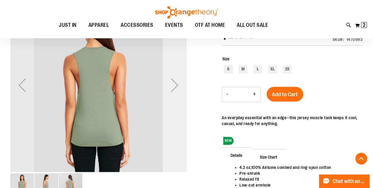
scroll to position [118, 0]
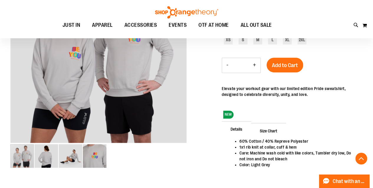
scroll to position [133, 0]
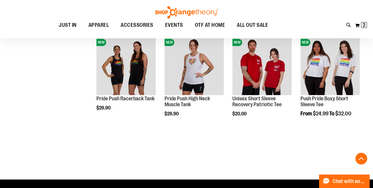
scroll to position [307, 0]
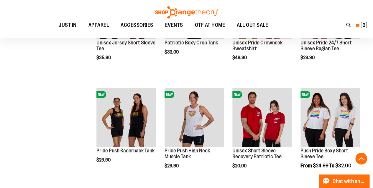
click at [366, 27] on span "2 2 items" at bounding box center [364, 25] width 6 height 6
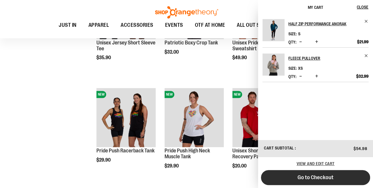
click at [348, 178] on button "Go to Checkout" at bounding box center [315, 178] width 109 height 15
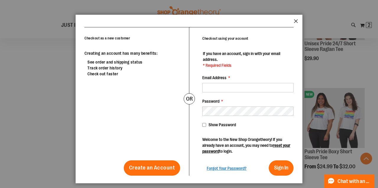
click at [297, 20] on button "Close" at bounding box center [296, 23] width 4 height 8
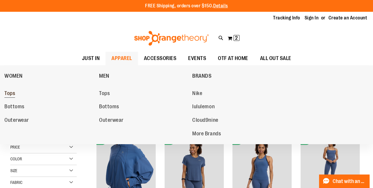
click at [9, 94] on span "Tops" at bounding box center [9, 94] width 11 height 7
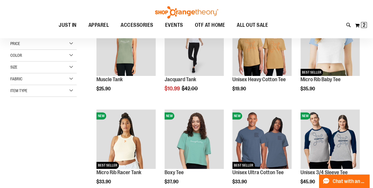
scroll to position [29, 0]
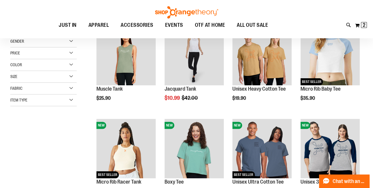
click at [16, 79] on div "Size" at bounding box center [43, 77] width 66 height 12
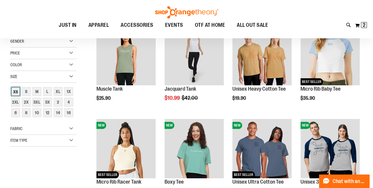
click at [17, 92] on div "XS" at bounding box center [15, 91] width 9 height 9
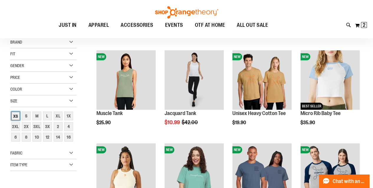
scroll to position [0, 0]
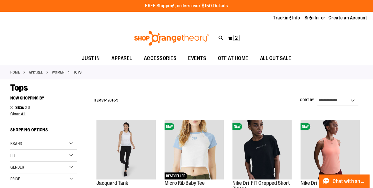
click at [338, 98] on select "**********" at bounding box center [337, 100] width 41 height 9
select select "*********"
click at [317, 96] on select "**********" at bounding box center [337, 100] width 41 height 9
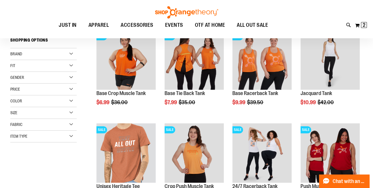
scroll to position [29, 0]
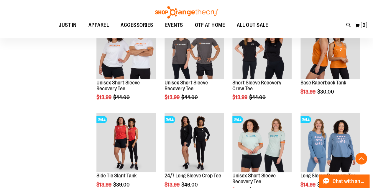
scroll to position [324, 0]
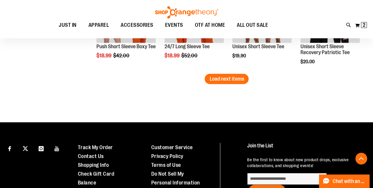
scroll to position [825, 0]
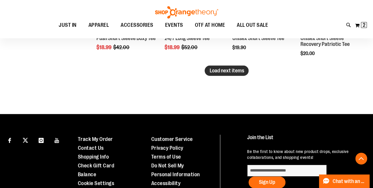
click at [210, 69] on span "Load next items" at bounding box center [226, 71] width 35 height 6
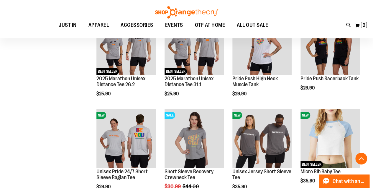
scroll to position [1032, 0]
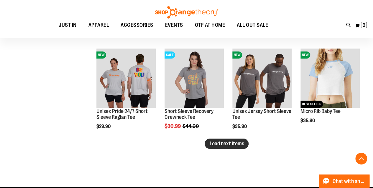
click at [220, 144] on span "Load next items" at bounding box center [226, 144] width 35 height 6
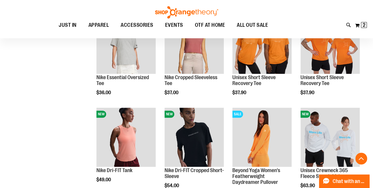
scroll to position [1150, 0]
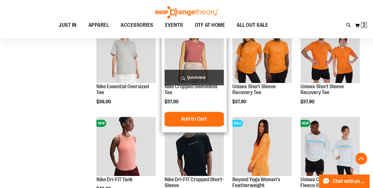
click at [202, 60] on img "product" at bounding box center [194, 53] width 59 height 59
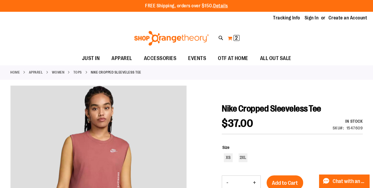
click at [234, 38] on button "My Cart 2 2 items" at bounding box center [233, 38] width 12 height 9
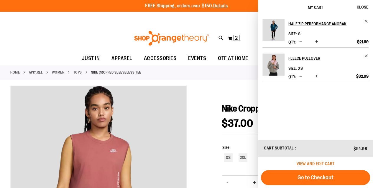
click at [326, 164] on span "View and edit cart" at bounding box center [316, 164] width 38 height 5
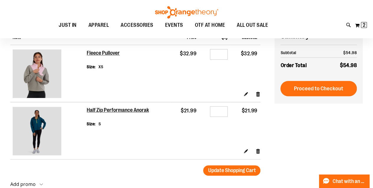
scroll to position [29, 0]
